Goal: Task Accomplishment & Management: Use online tool/utility

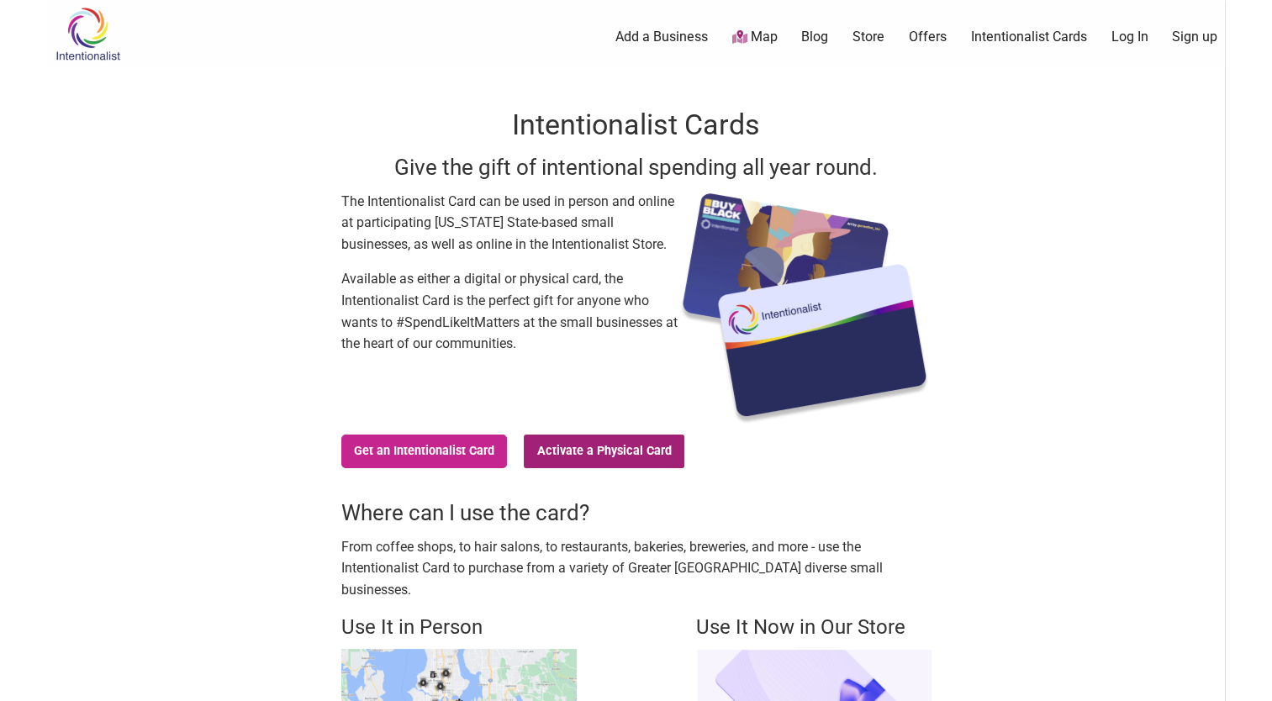
click at [598, 452] on link "Activate a Physical Card" at bounding box center [604, 452] width 161 height 34
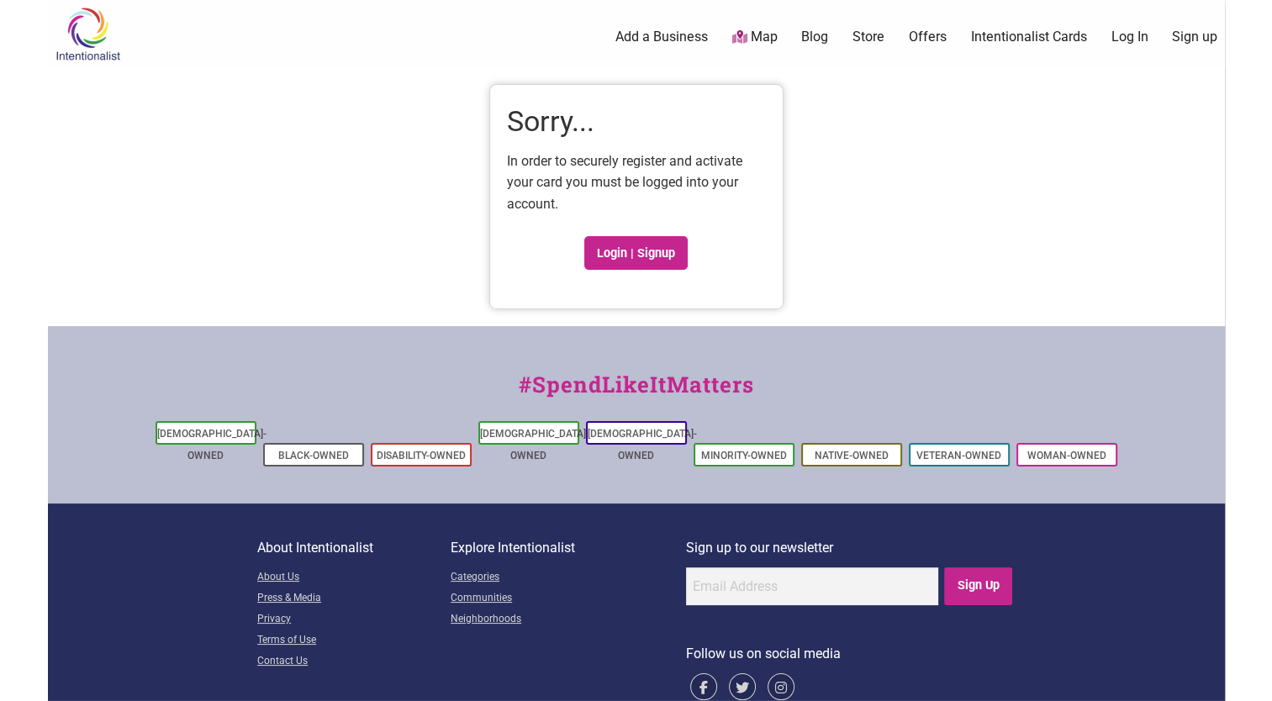
click at [598, 452] on div "#SpendLikeItMatters [DEMOGRAPHIC_DATA]-Owned Black-Owned Disability-Owned [DEMO…" at bounding box center [636, 414] width 1177 height 177
